Goal: Information Seeking & Learning: Learn about a topic

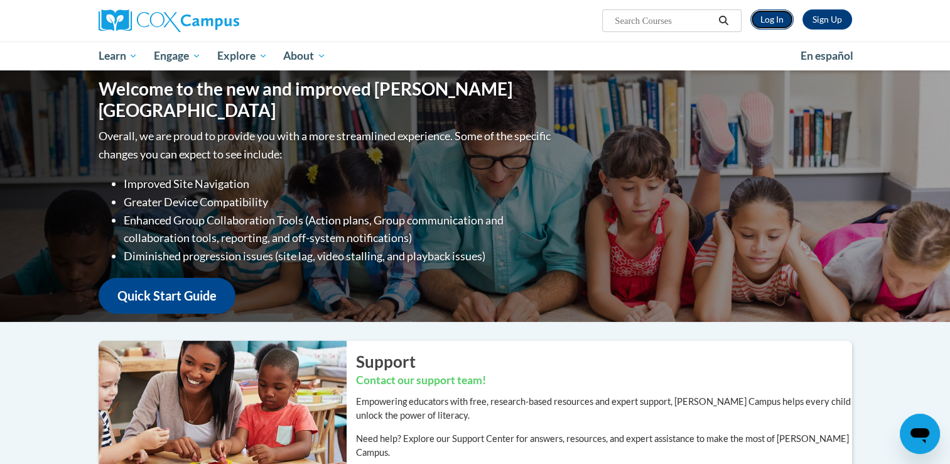
click at [769, 13] on link "Log In" at bounding box center [772, 19] width 43 height 20
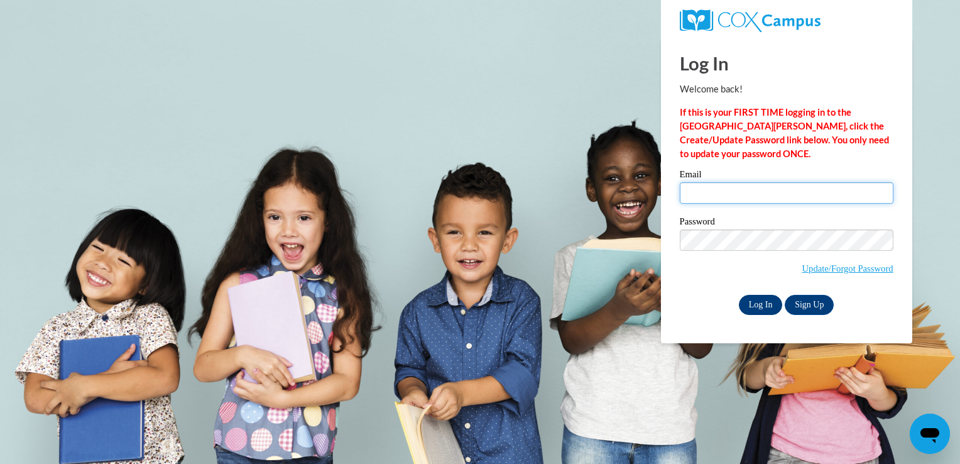
type input "shelbagha@gmail.com"
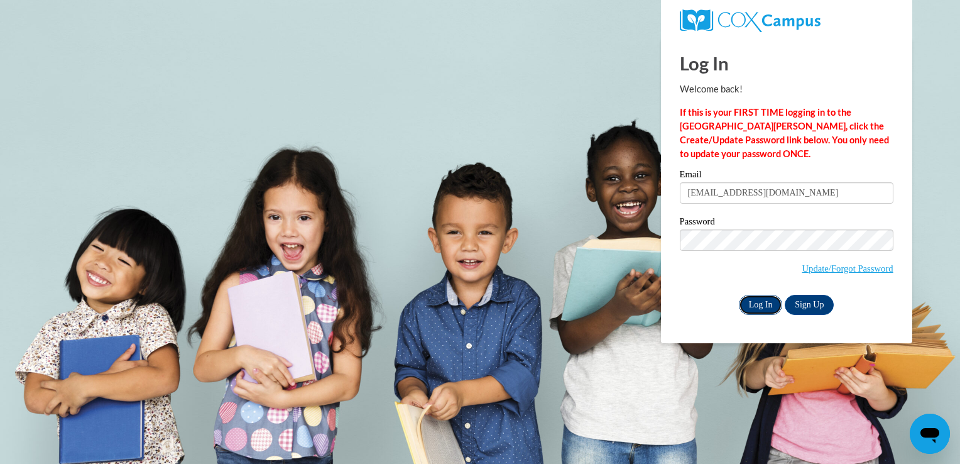
click at [760, 308] on input "Log In" at bounding box center [761, 305] width 44 height 20
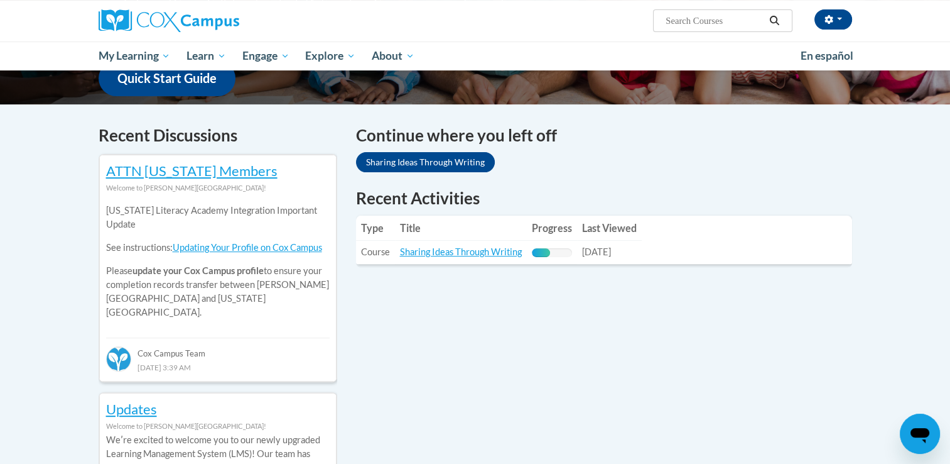
scroll to position [343, 0]
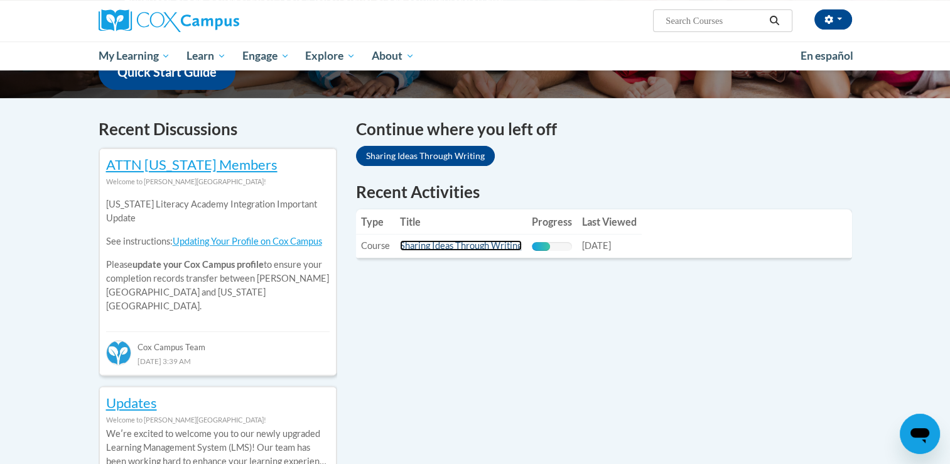
click at [487, 244] on link "Sharing Ideas Through Writing" at bounding box center [461, 245] width 122 height 11
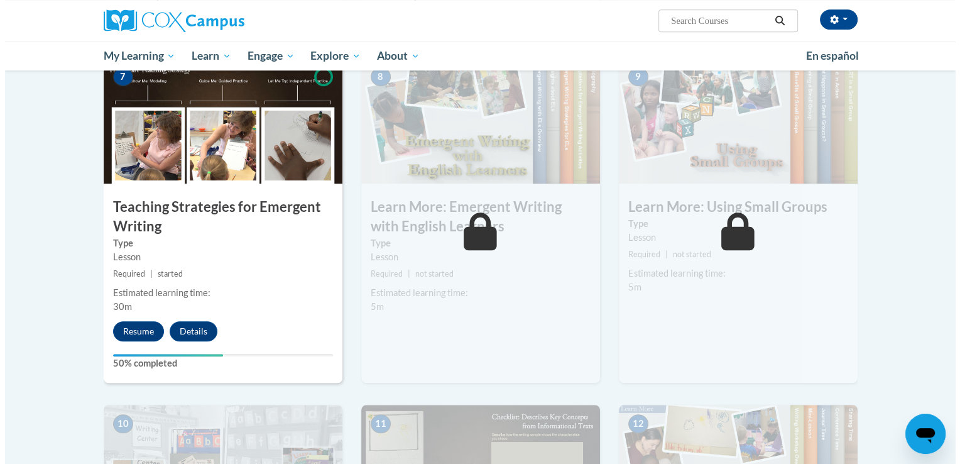
scroll to position [967, 0]
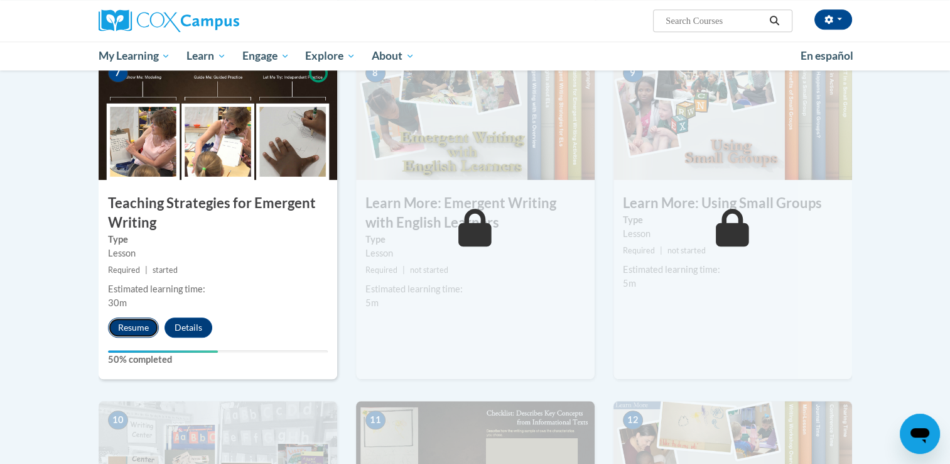
click at [131, 317] on button "Resume" at bounding box center [133, 327] width 51 height 20
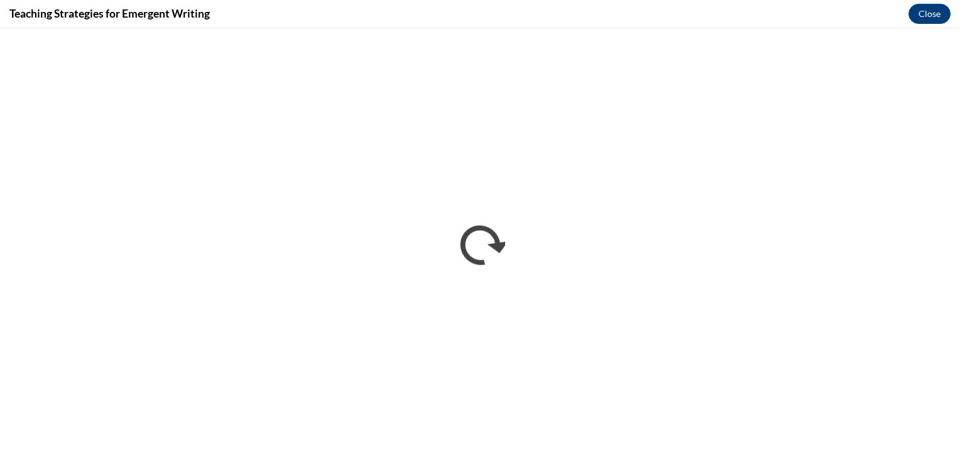
scroll to position [0, 0]
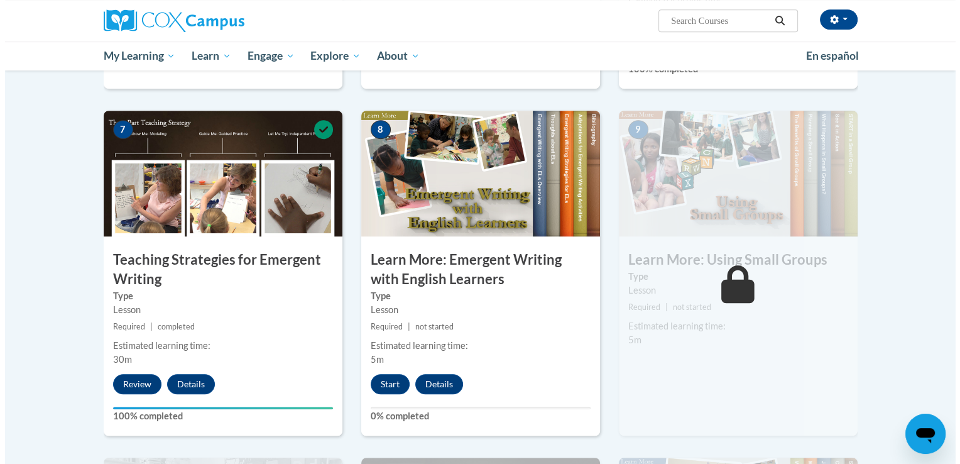
scroll to position [910, 0]
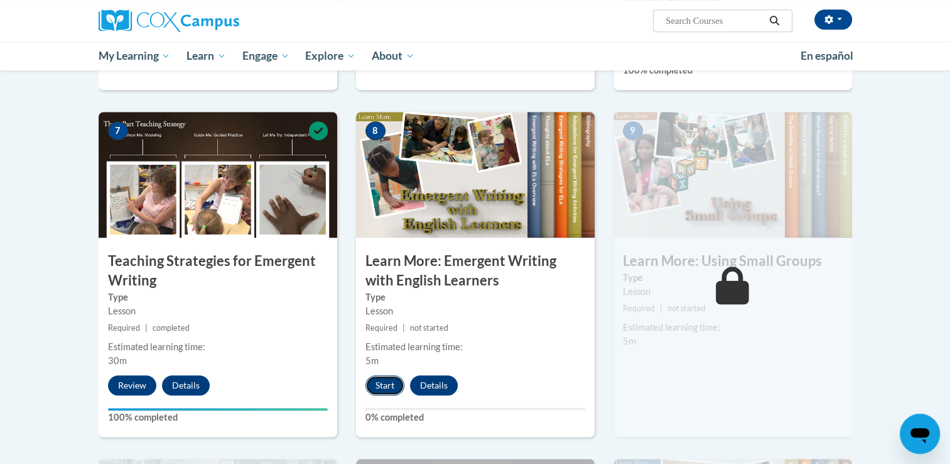
click at [388, 375] on button "Start" at bounding box center [385, 385] width 39 height 20
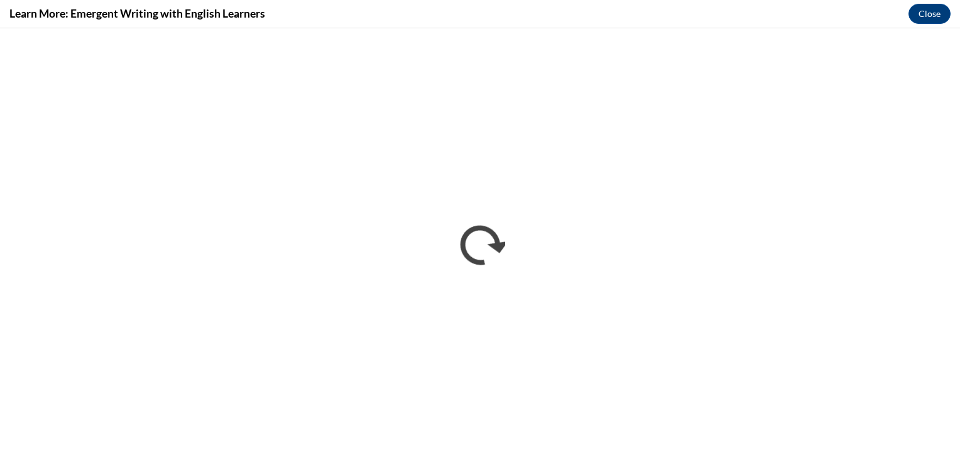
scroll to position [0, 0]
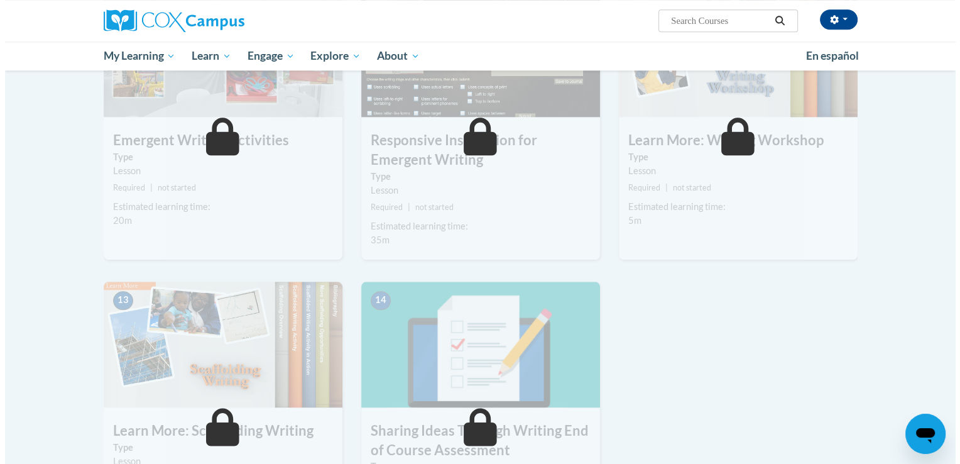
scroll to position [1134, 0]
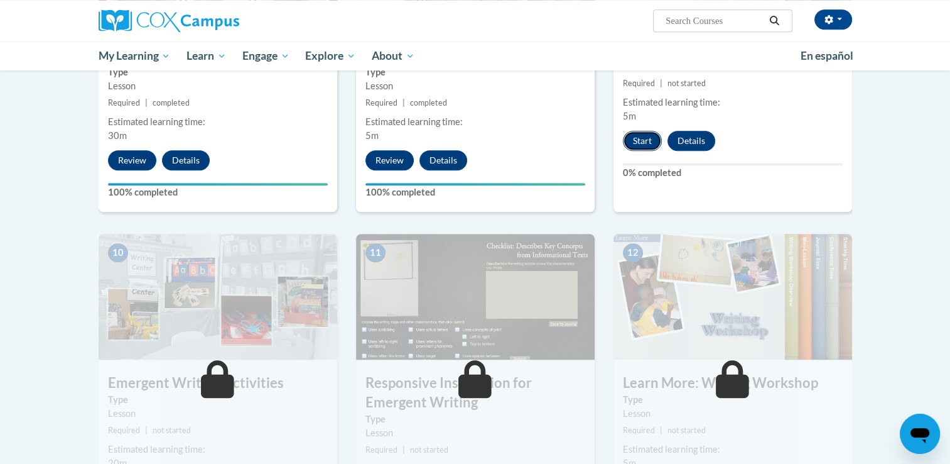
click at [648, 131] on button "Start" at bounding box center [642, 141] width 39 height 20
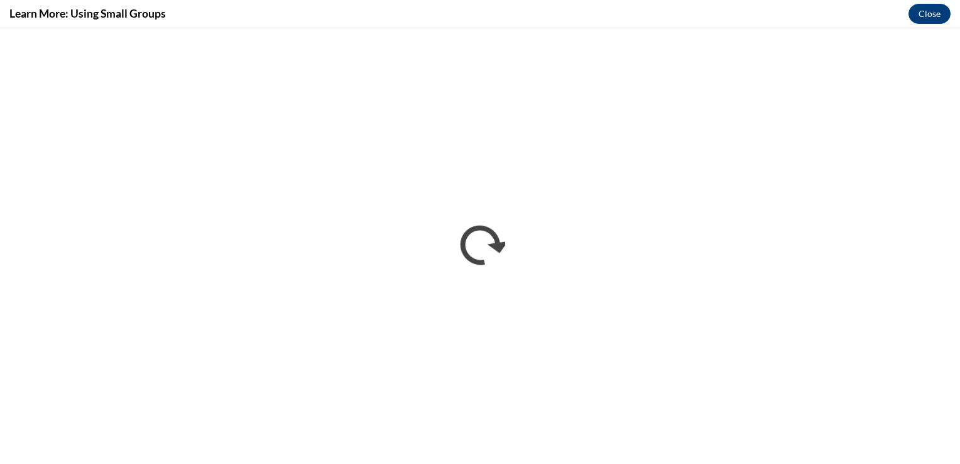
scroll to position [0, 0]
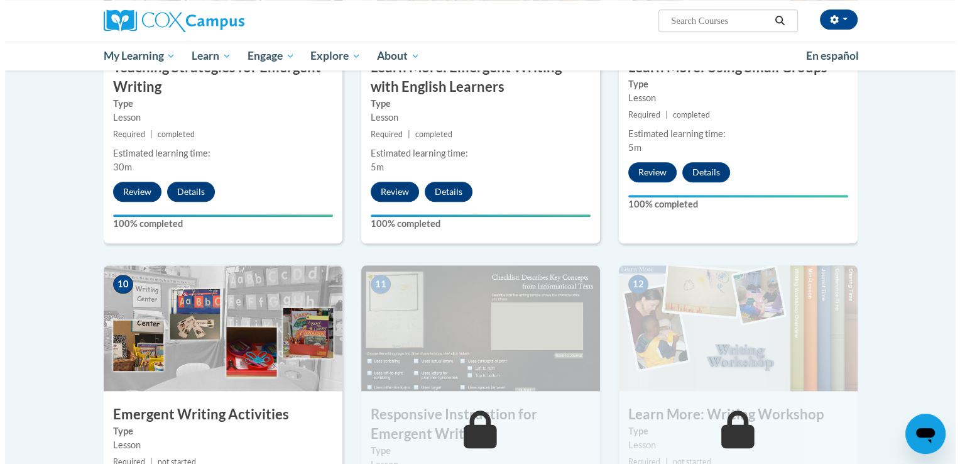
scroll to position [1301, 0]
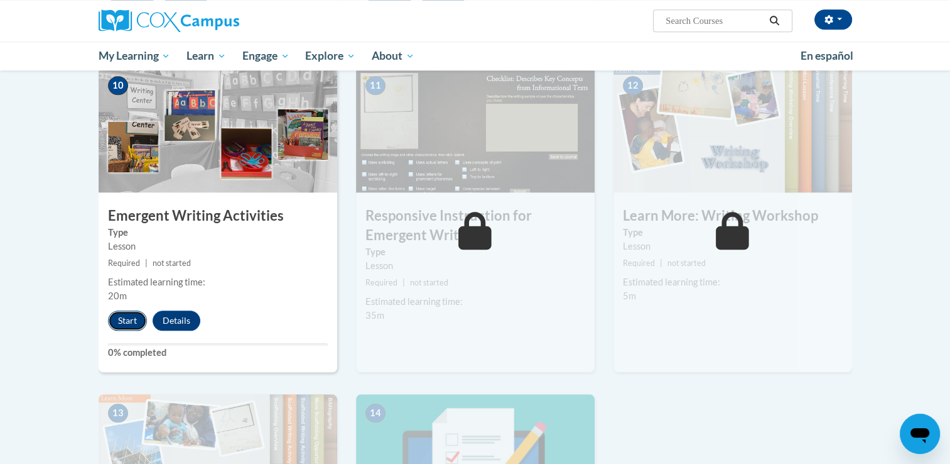
click at [128, 310] on button "Start" at bounding box center [127, 320] width 39 height 20
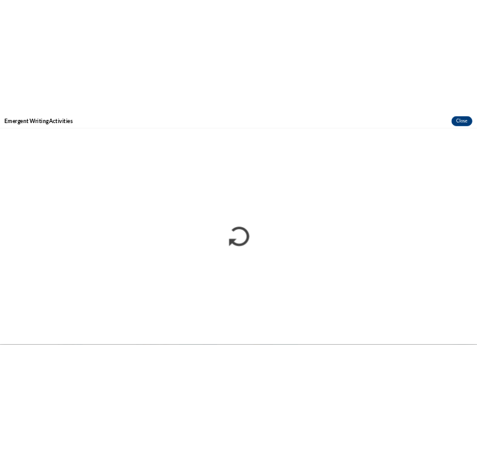
scroll to position [0, 0]
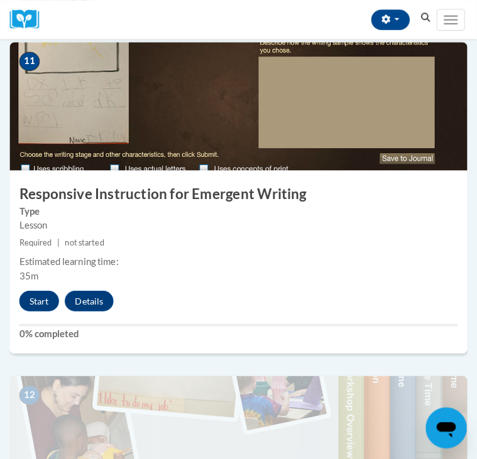
scroll to position [3518, 0]
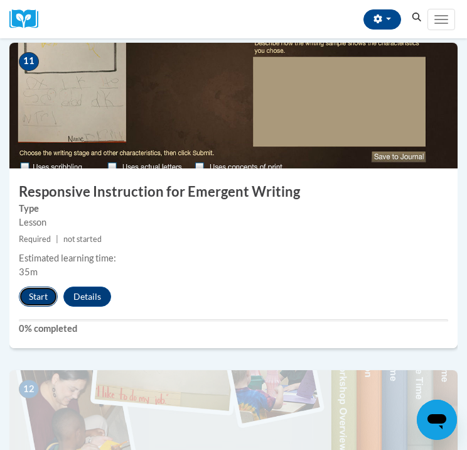
click at [48, 291] on button "Start" at bounding box center [38, 296] width 39 height 20
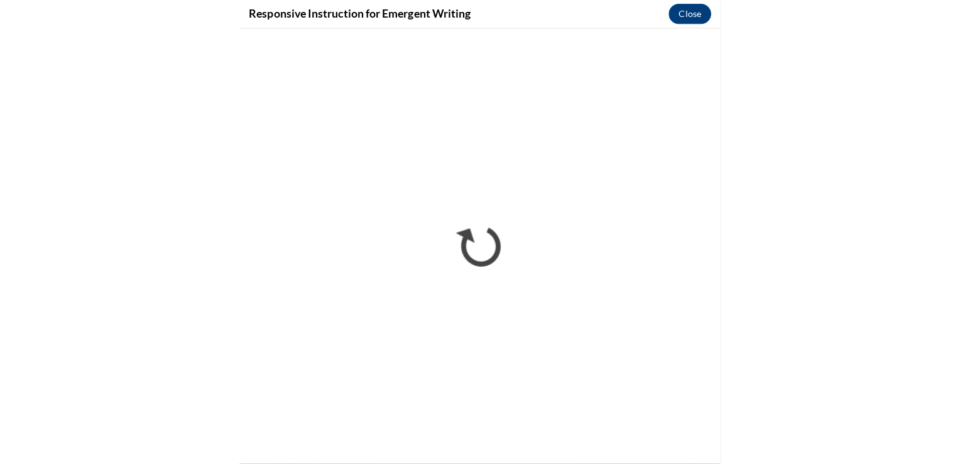
scroll to position [1820, 0]
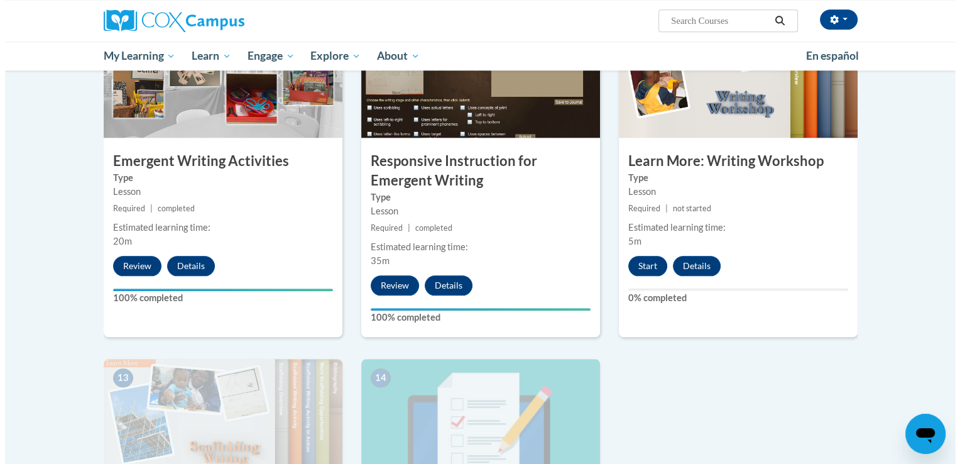
scroll to position [1429, 0]
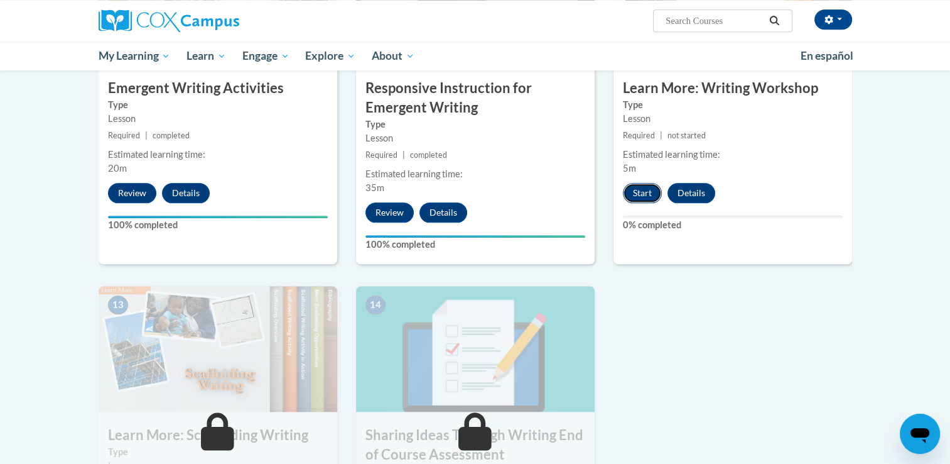
click at [647, 183] on button "Start" at bounding box center [642, 193] width 39 height 20
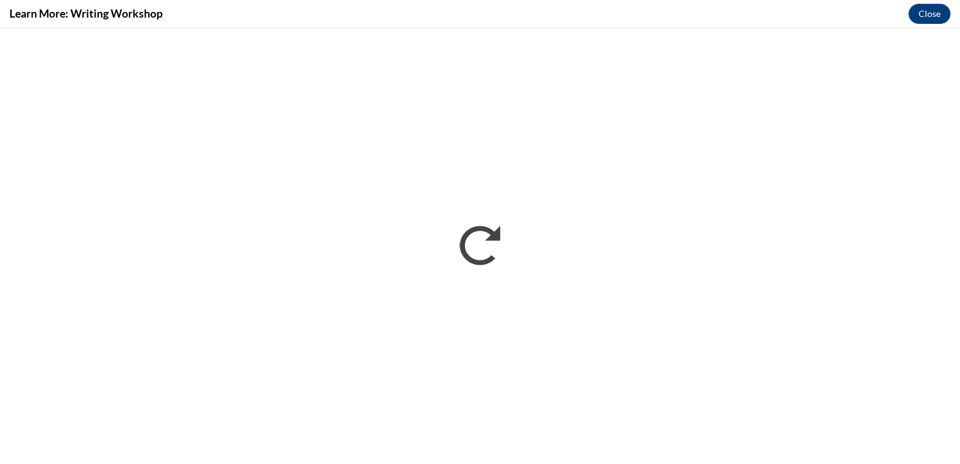
scroll to position [0, 0]
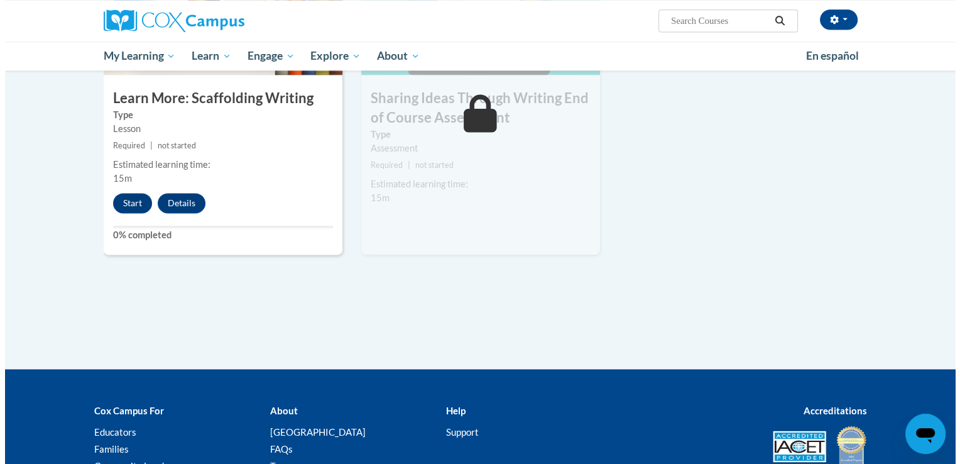
scroll to position [1806, 0]
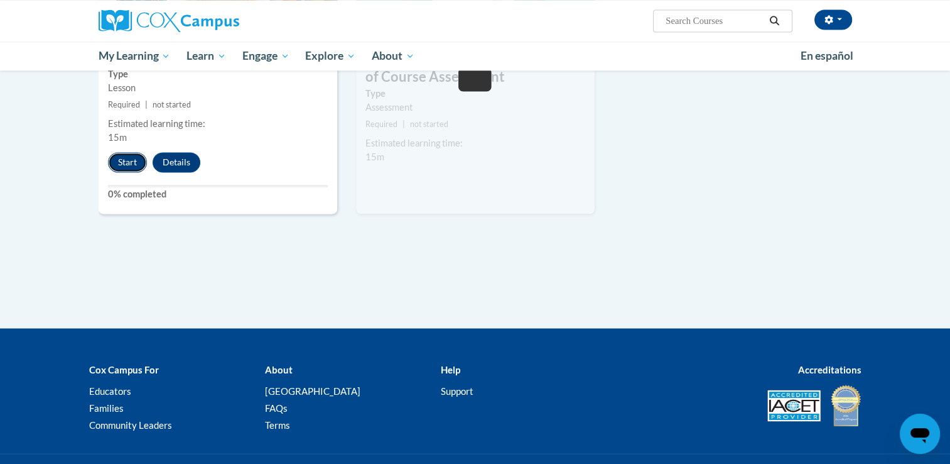
click at [133, 152] on button "Start" at bounding box center [127, 162] width 39 height 20
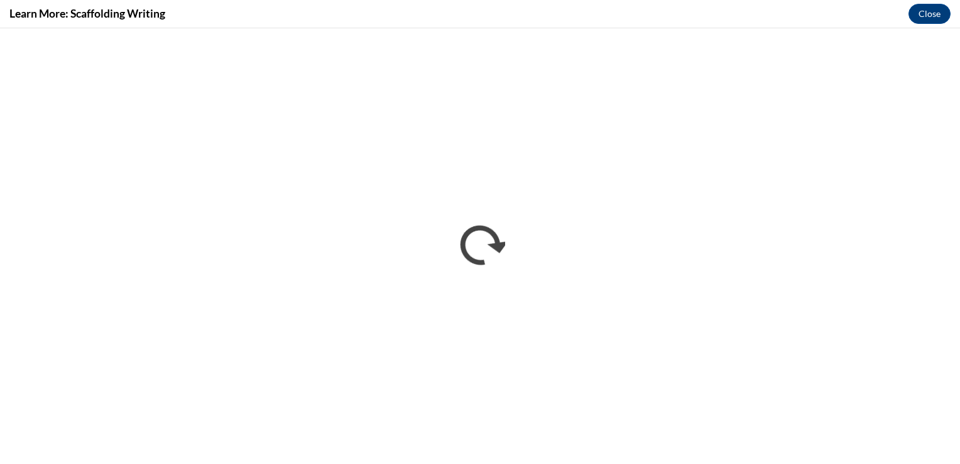
scroll to position [0, 0]
